Goal: Task Accomplishment & Management: Manage account settings

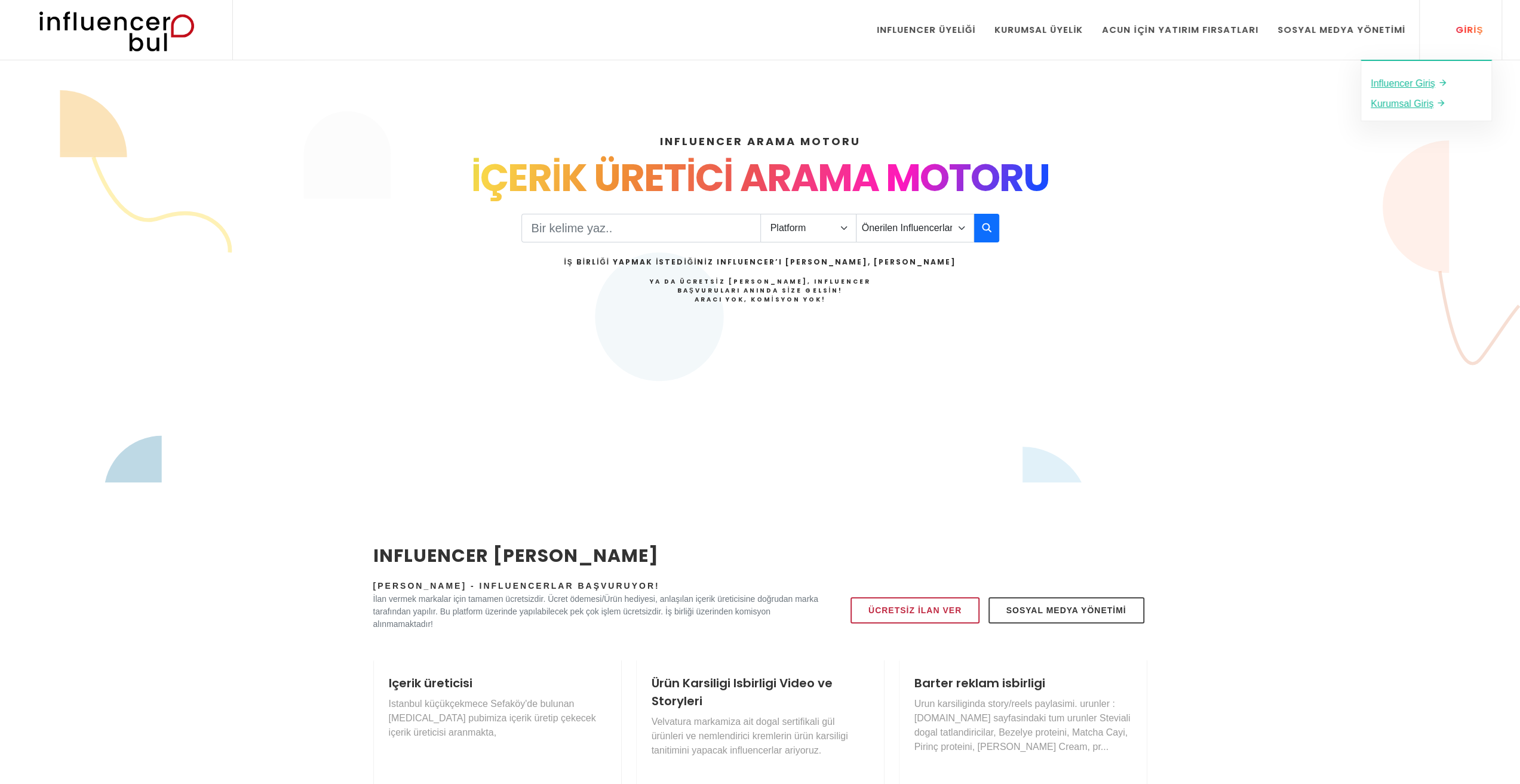
click at [1439, 31] on link "Giriş" at bounding box center [1462, 30] width 59 height 59
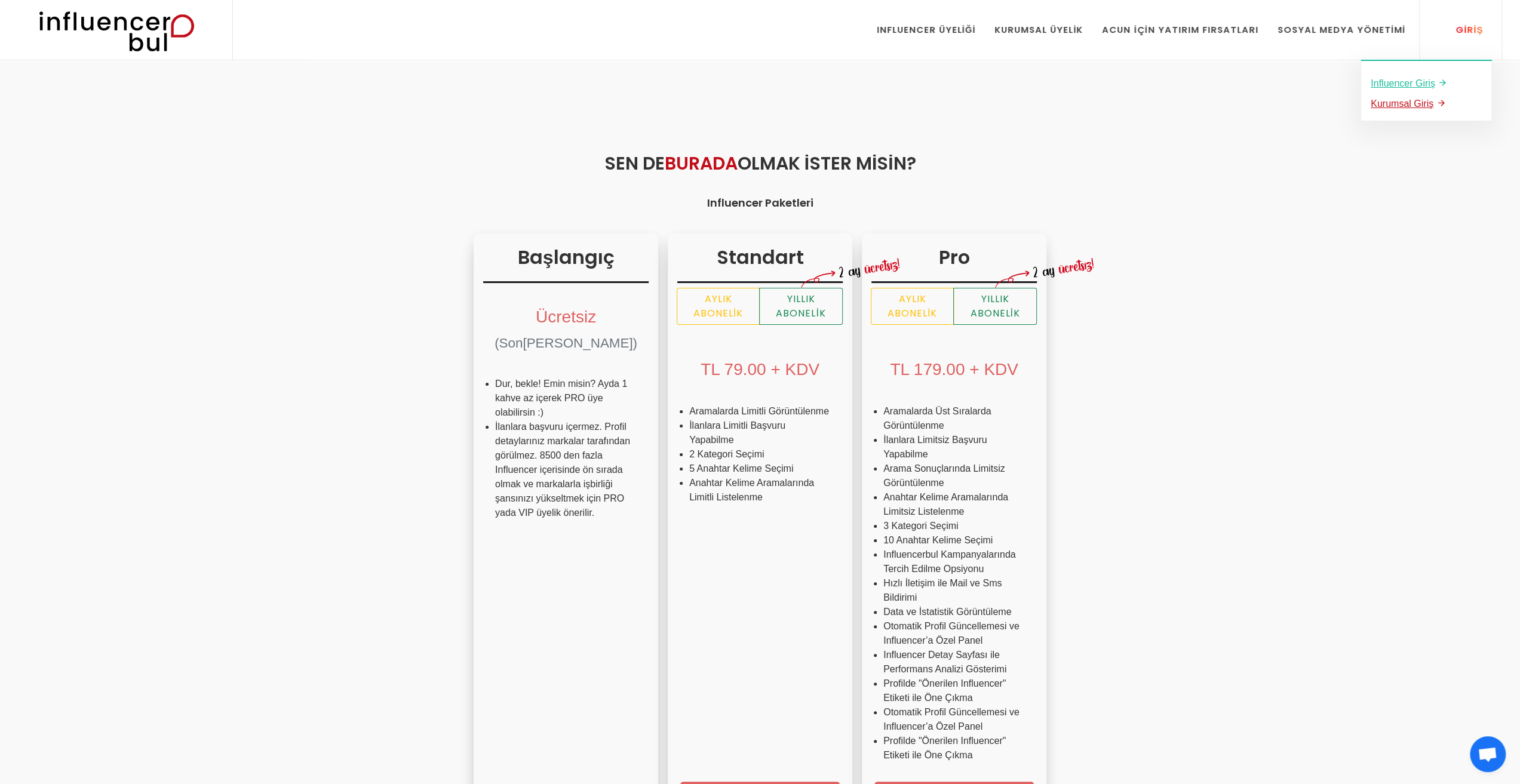
click at [1422, 105] on u "Kurumsal Giriş" at bounding box center [1402, 103] width 62 height 10
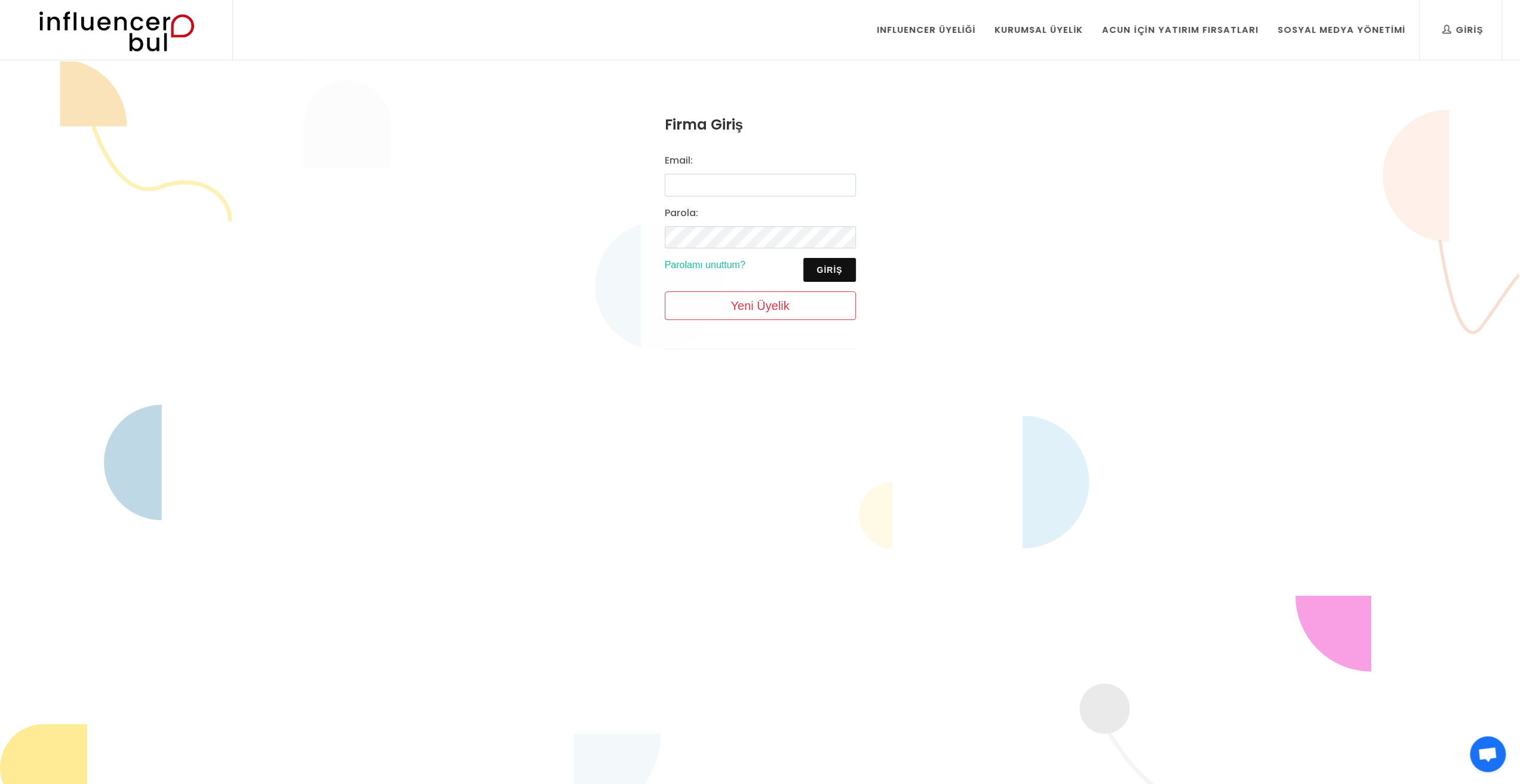
click at [736, 202] on div "Email: Parola: Giriş Parolamı unuttum? Yeni Üyelik" at bounding box center [760, 242] width 205 height 176
click at [732, 187] on input "Email:" at bounding box center [760, 185] width 191 height 23
type input "alynakrkya@hotmail.com"
click at [819, 287] on div "Email: alynakrkya@hotmail.com Parola: Giriş Parolamı unuttum? Yeni Üyelik" at bounding box center [760, 242] width 205 height 176
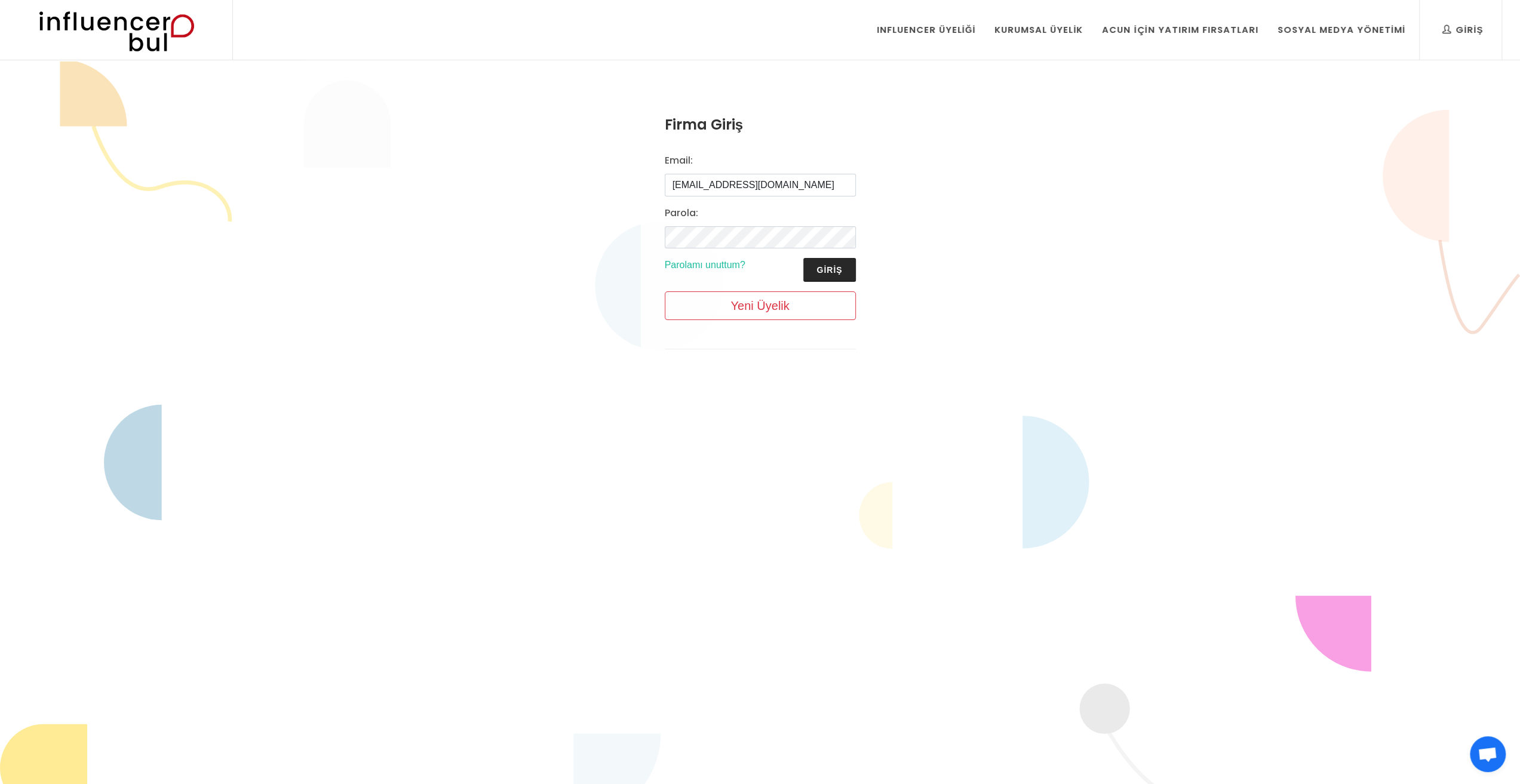
drag, startPoint x: 821, startPoint y: 265, endPoint x: 844, endPoint y: 276, distance: 25.5
click at [821, 265] on button "Giriş" at bounding box center [830, 269] width 52 height 24
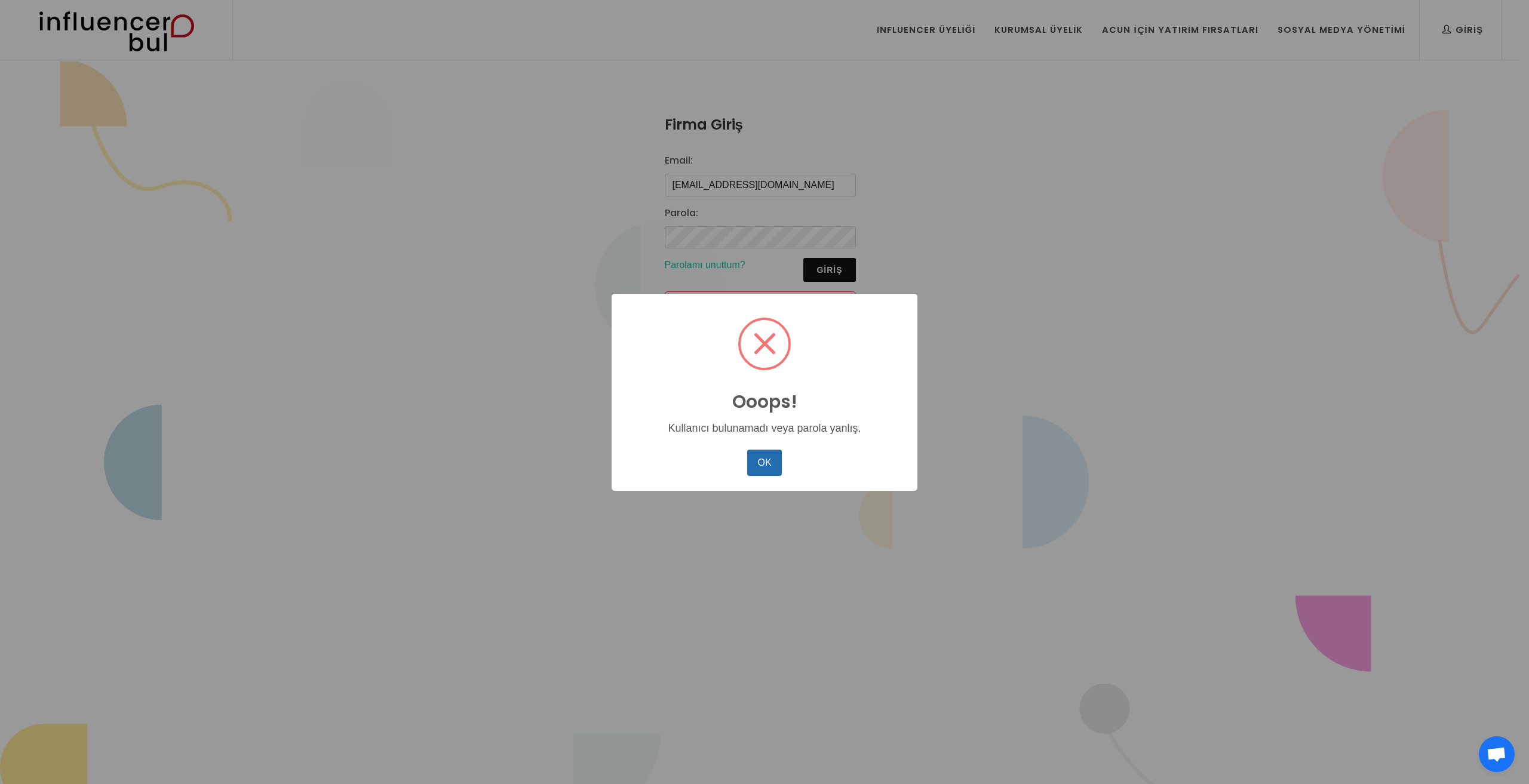
click at [748, 458] on button "OK" at bounding box center [764, 463] width 34 height 27
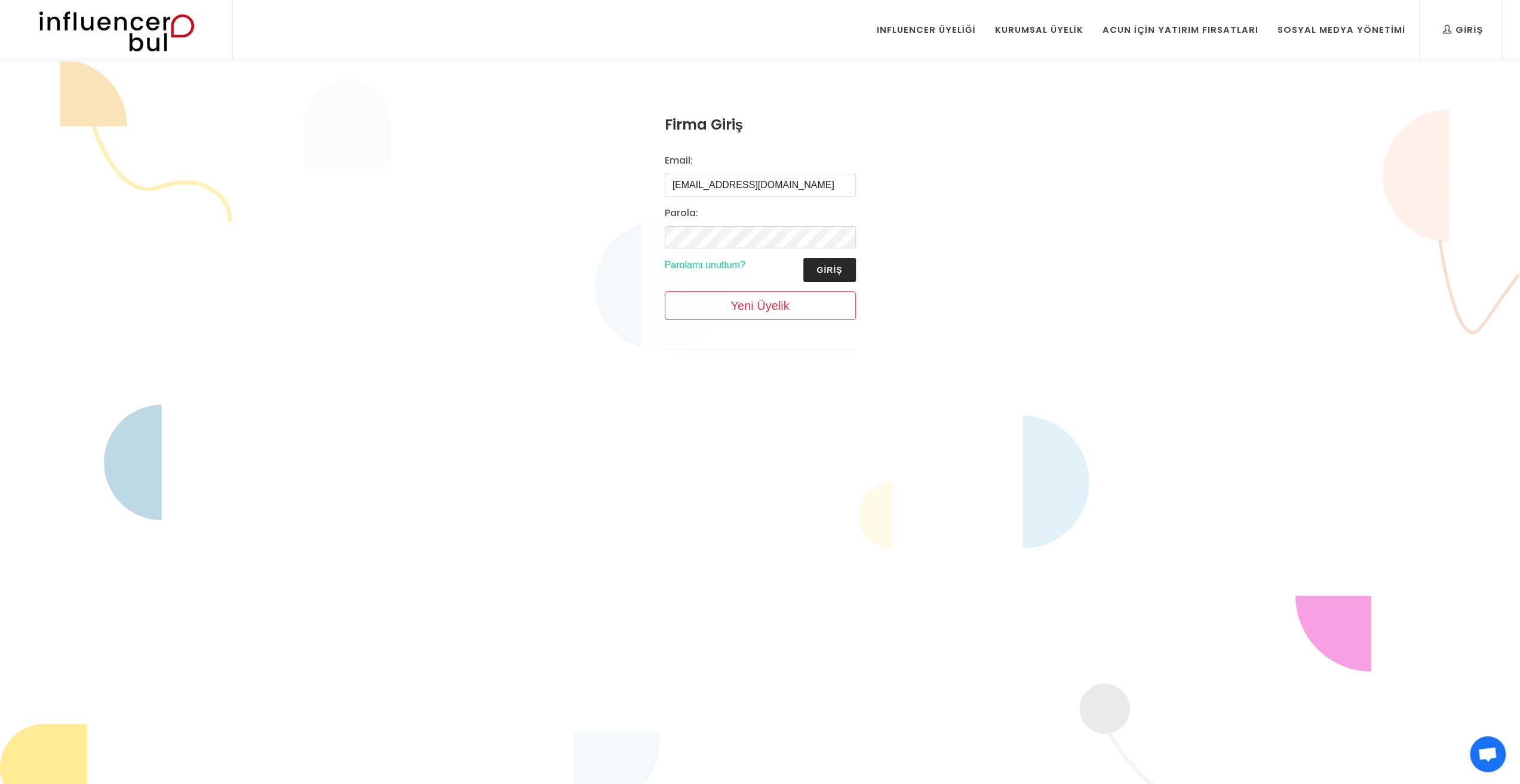
click at [834, 270] on button "Giriş" at bounding box center [830, 269] width 52 height 24
